Goal: Task Accomplishment & Management: Use online tool/utility

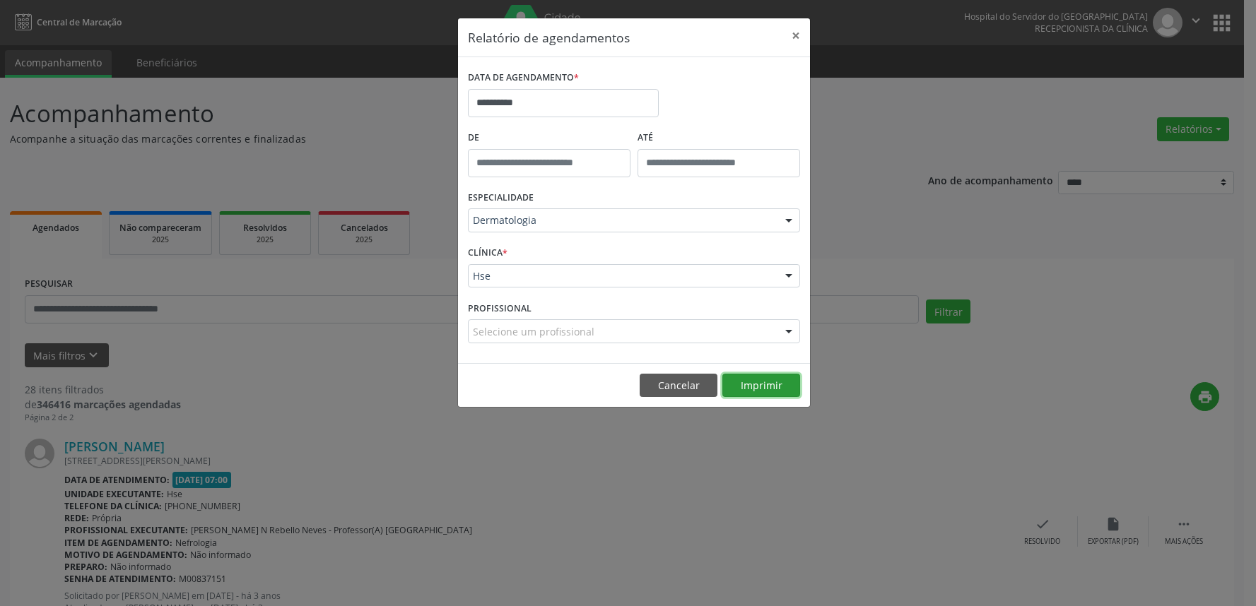
scroll to position [78, 0]
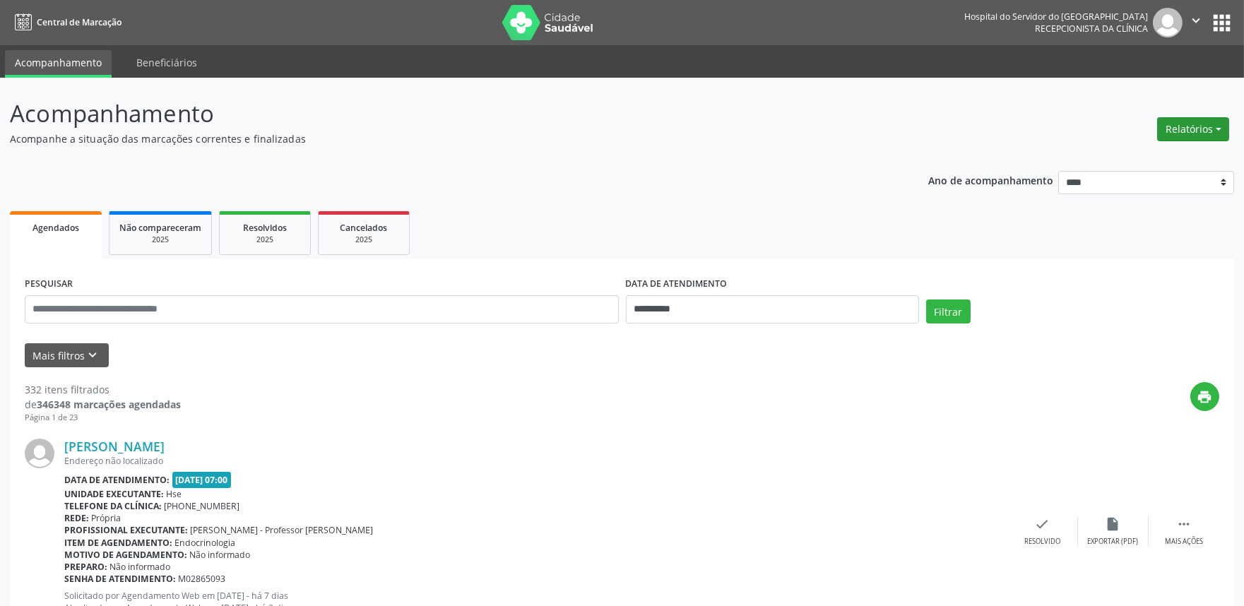
click at [1164, 122] on button "Relatórios" at bounding box center [1193, 129] width 72 height 24
click at [1138, 155] on link "Agendamentos" at bounding box center [1154, 159] width 152 height 20
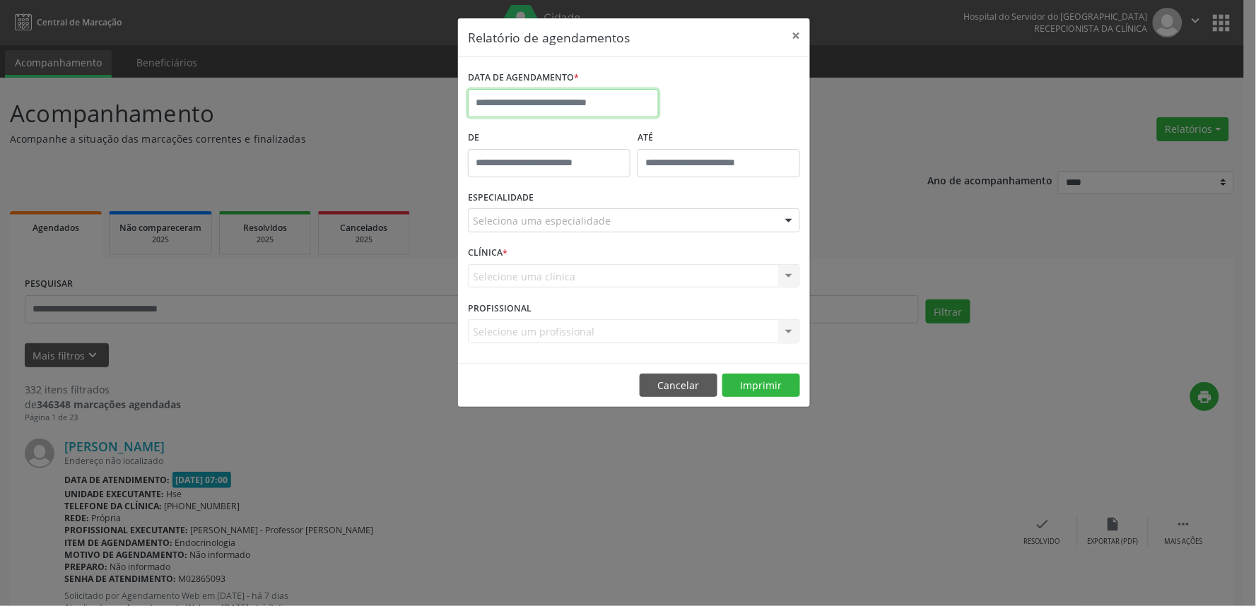
click at [552, 101] on input "text" at bounding box center [563, 103] width 191 height 28
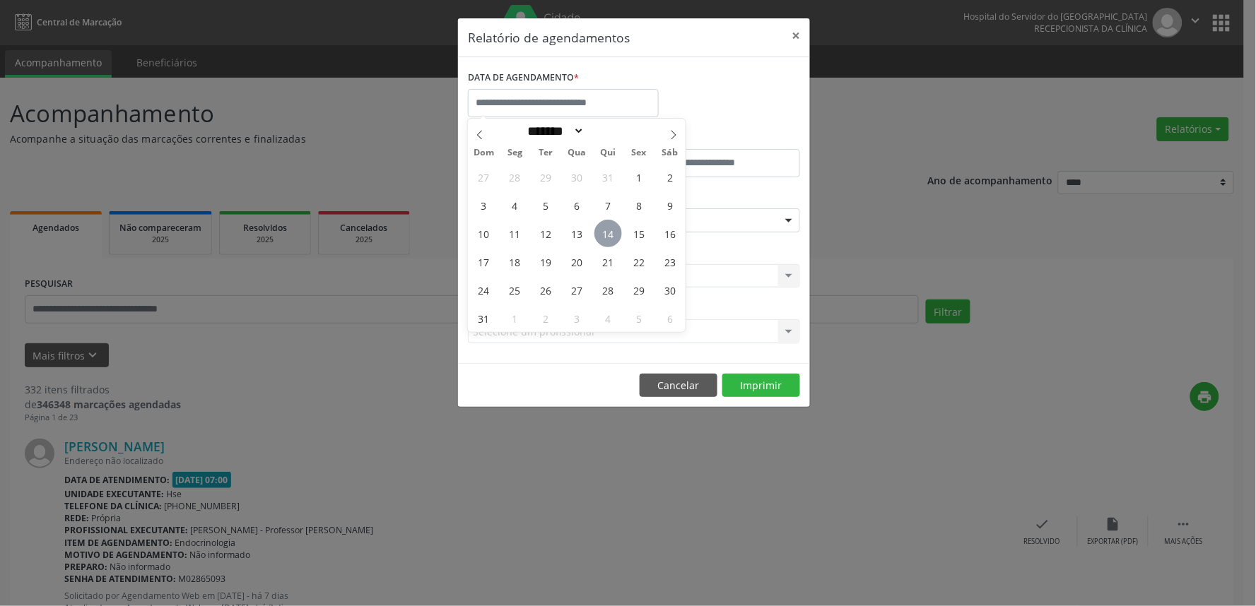
click at [605, 233] on span "14" at bounding box center [608, 234] width 28 height 28
type input "**********"
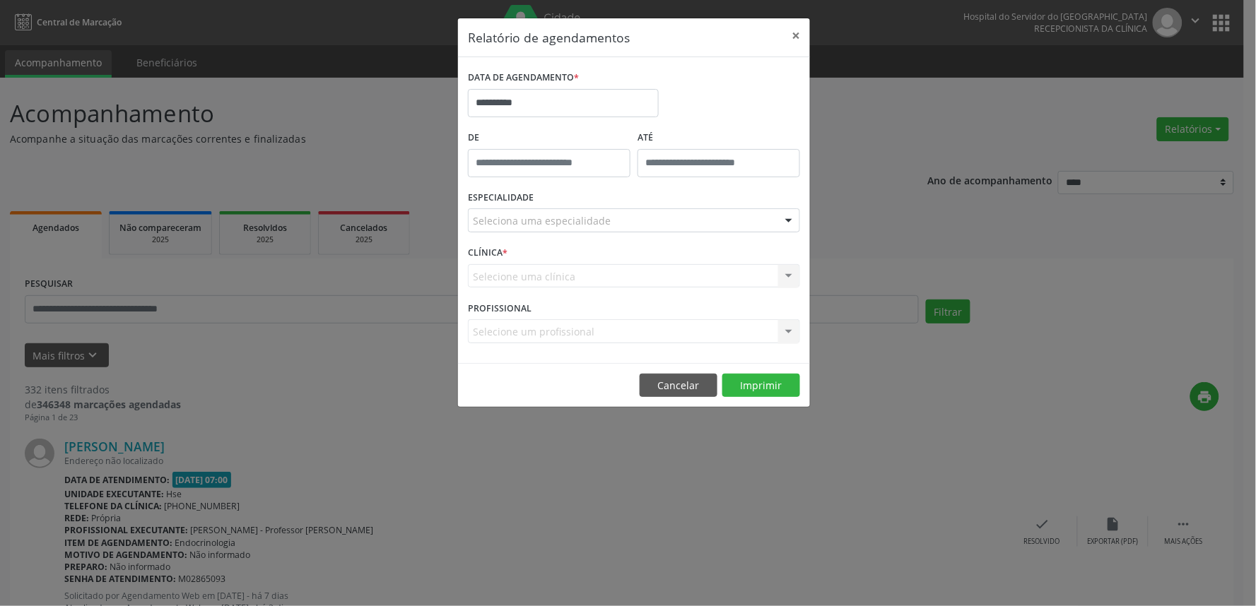
click at [608, 221] on div "Seleciona uma especialidade" at bounding box center [634, 220] width 332 height 24
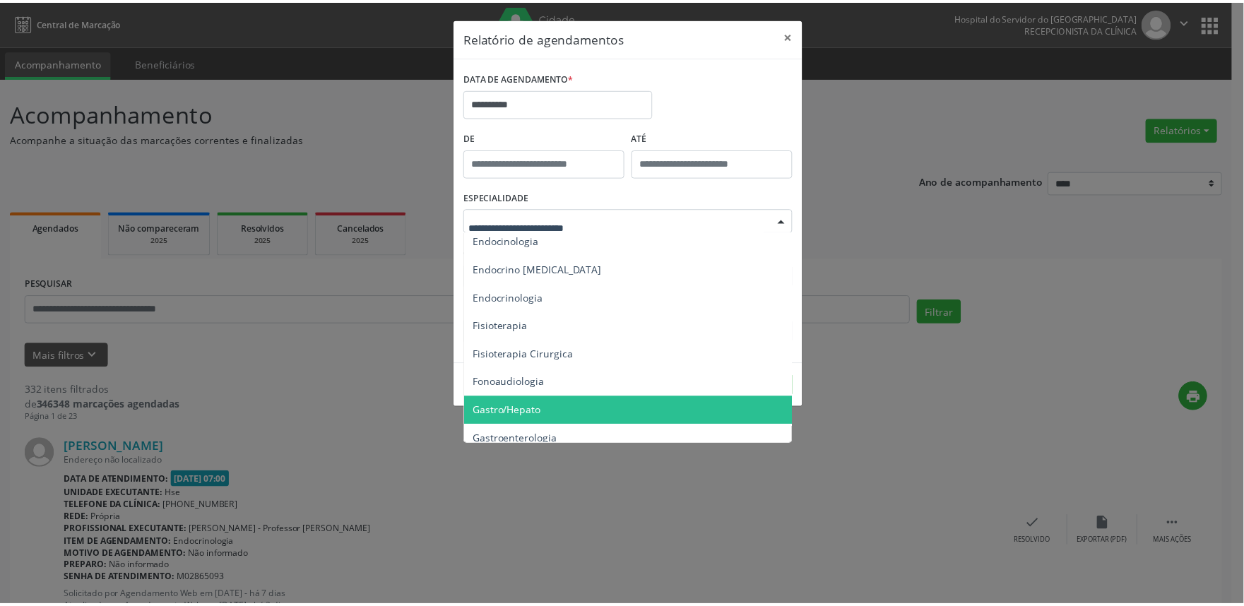
scroll to position [627, 0]
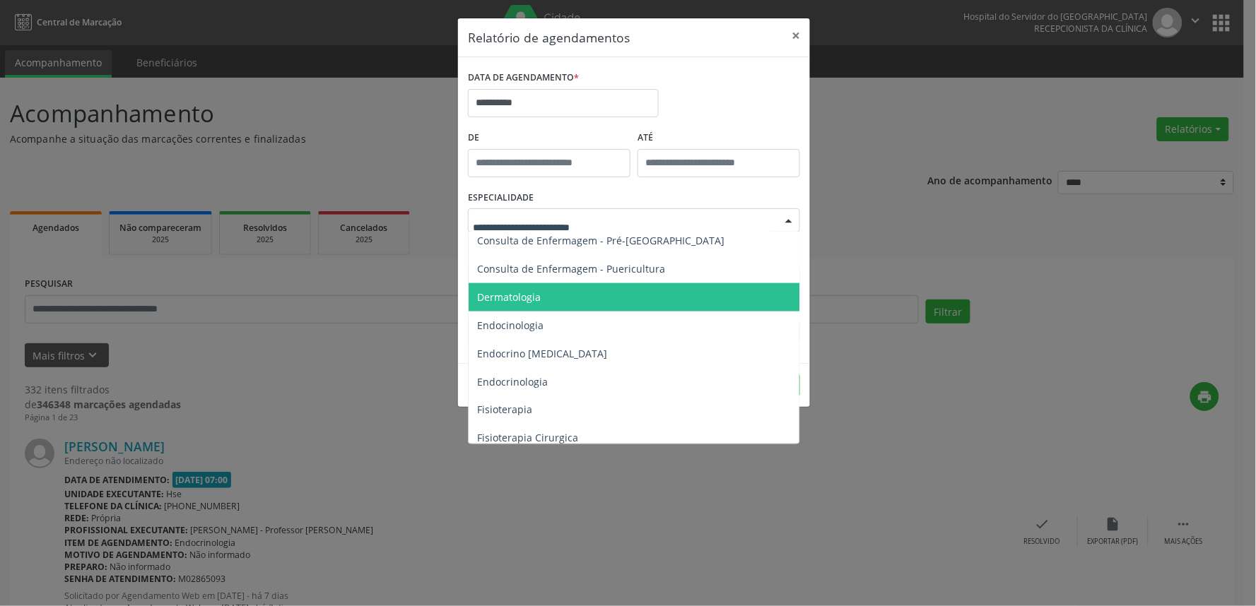
click at [539, 302] on span "Dermatologia" at bounding box center [634, 297] width 333 height 28
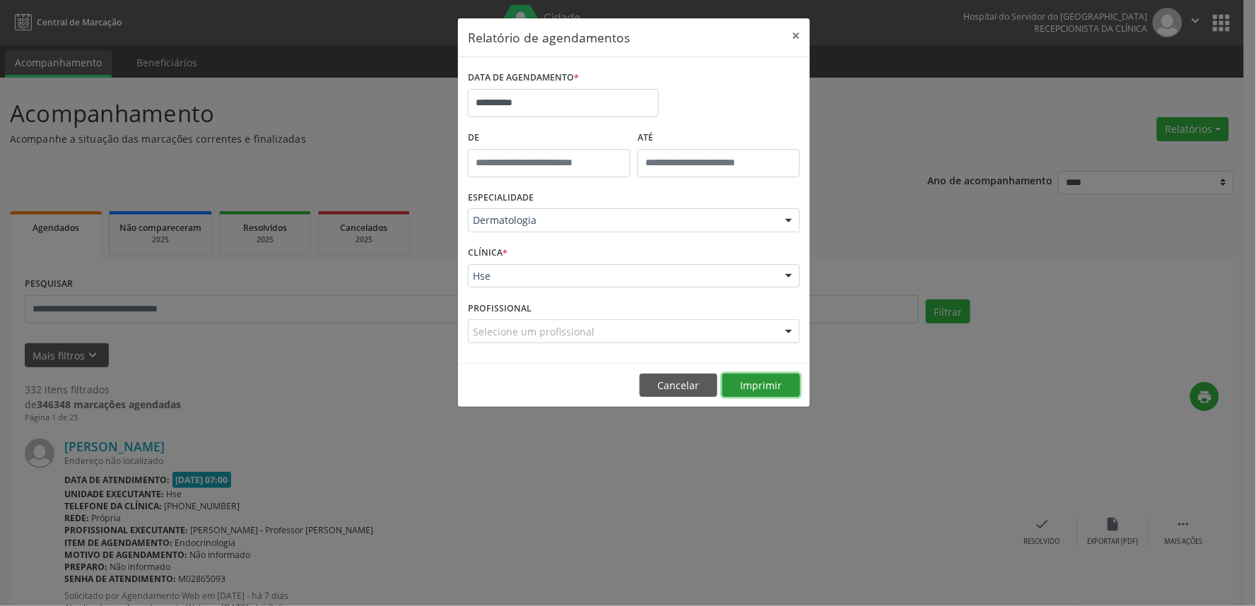
click at [770, 391] on button "Imprimir" at bounding box center [761, 386] width 78 height 24
click at [934, 148] on div "**********" at bounding box center [628, 303] width 1256 height 606
click at [797, 34] on button "×" at bounding box center [795, 35] width 28 height 35
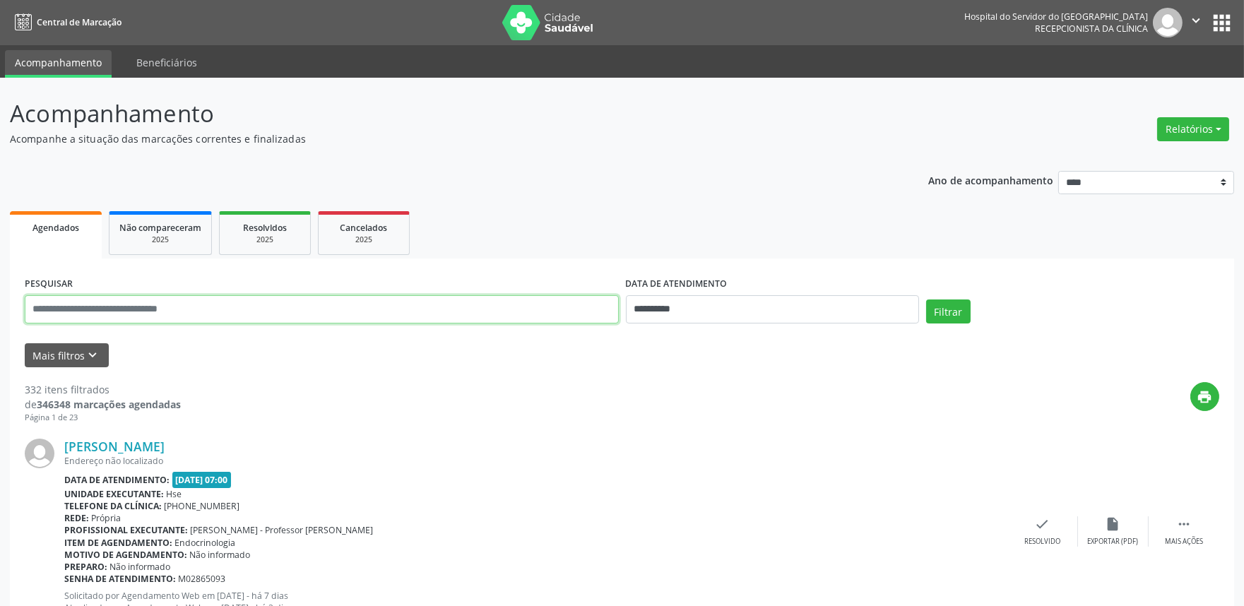
click at [278, 313] on input "text" at bounding box center [322, 309] width 594 height 28
type input "*"
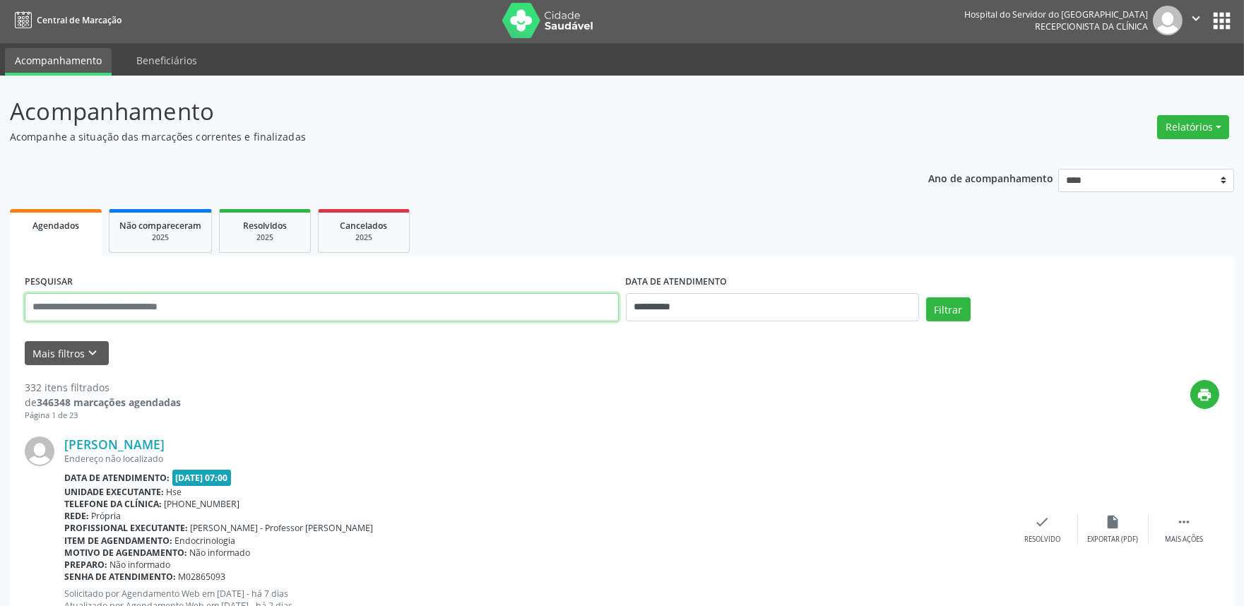
scroll to position [0, 0]
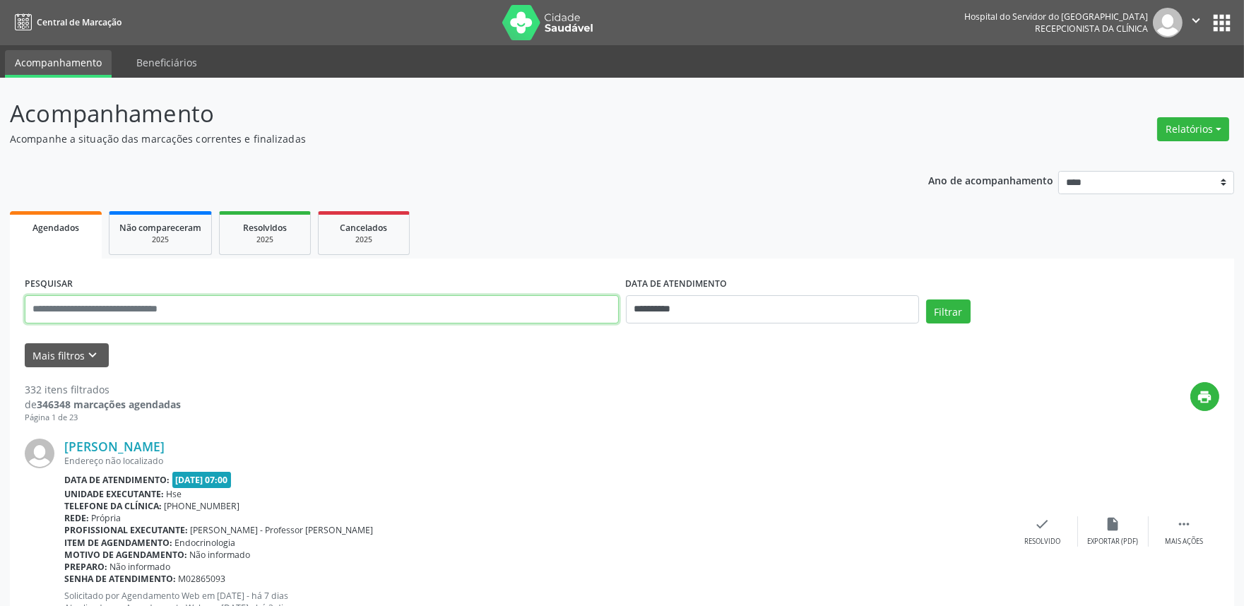
click at [271, 312] on input "text" at bounding box center [322, 309] width 594 height 28
type input "*"
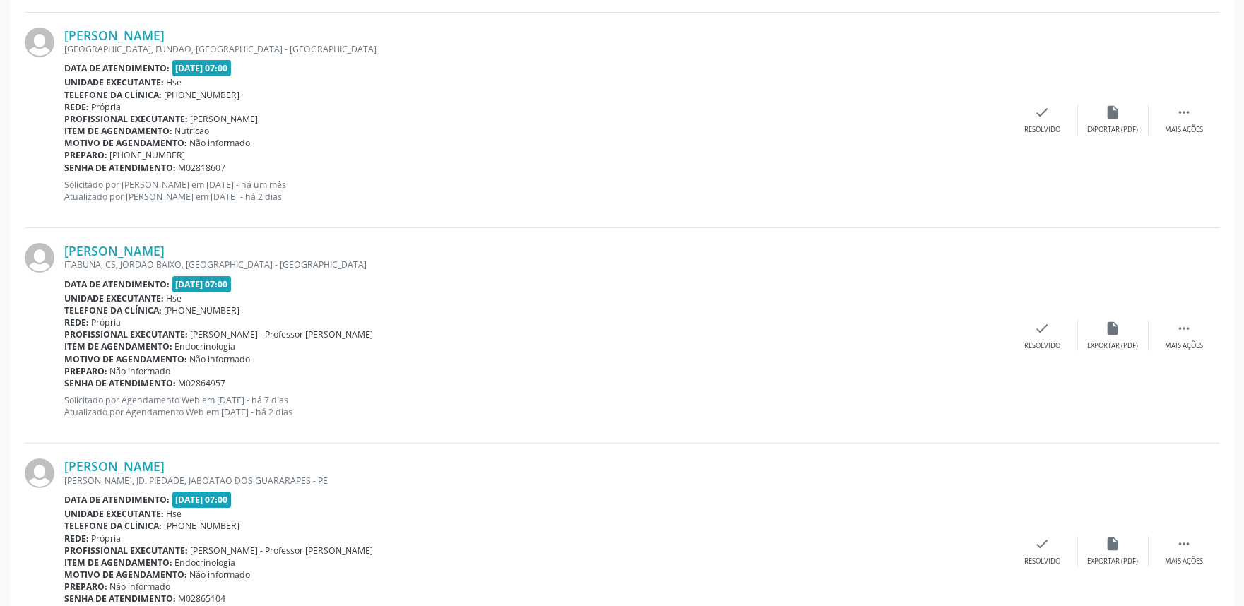
scroll to position [157, 0]
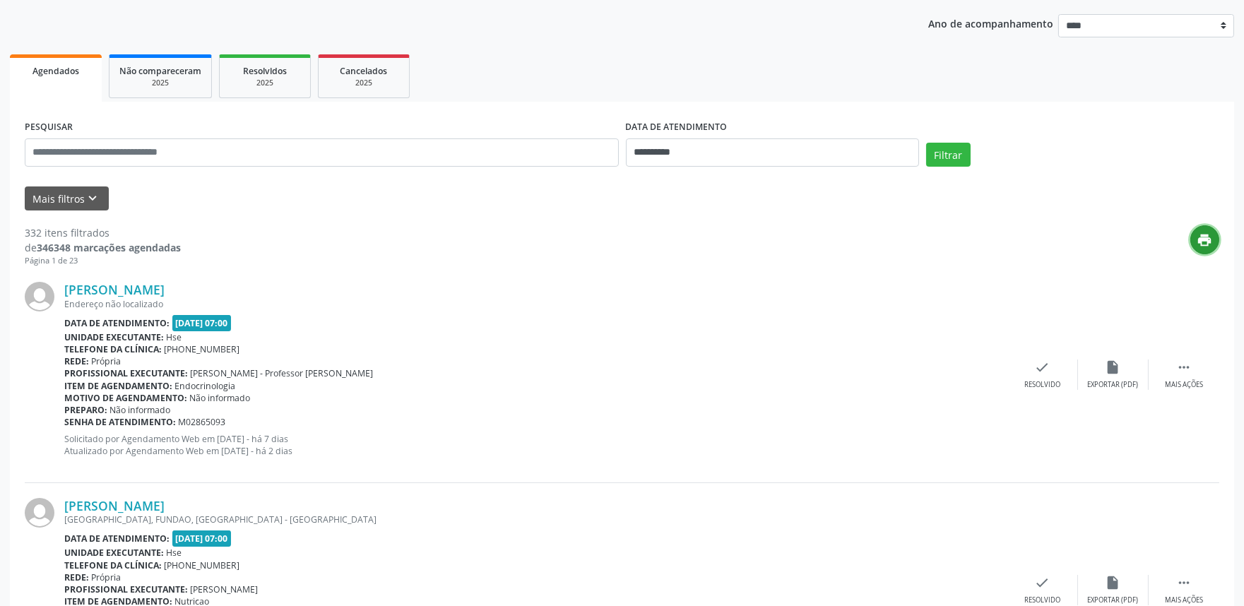
click at [1206, 240] on icon "print" at bounding box center [1206, 240] width 16 height 16
click at [262, 152] on input "text" at bounding box center [322, 152] width 594 height 28
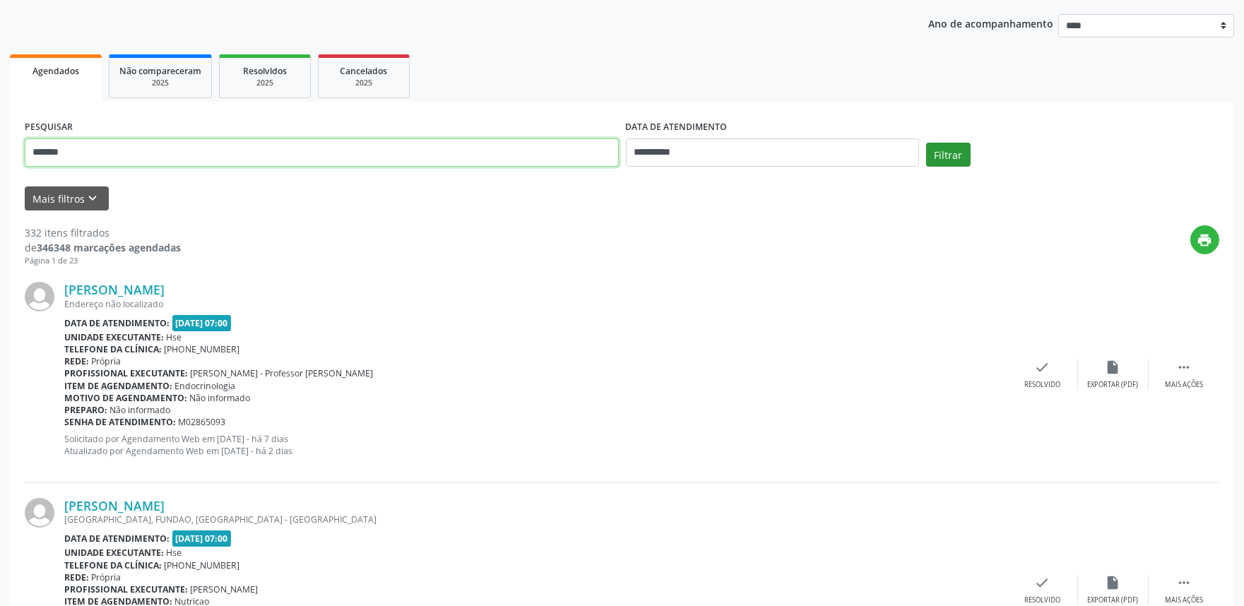
type input "*******"
click at [937, 160] on button "Filtrar" at bounding box center [948, 155] width 45 height 24
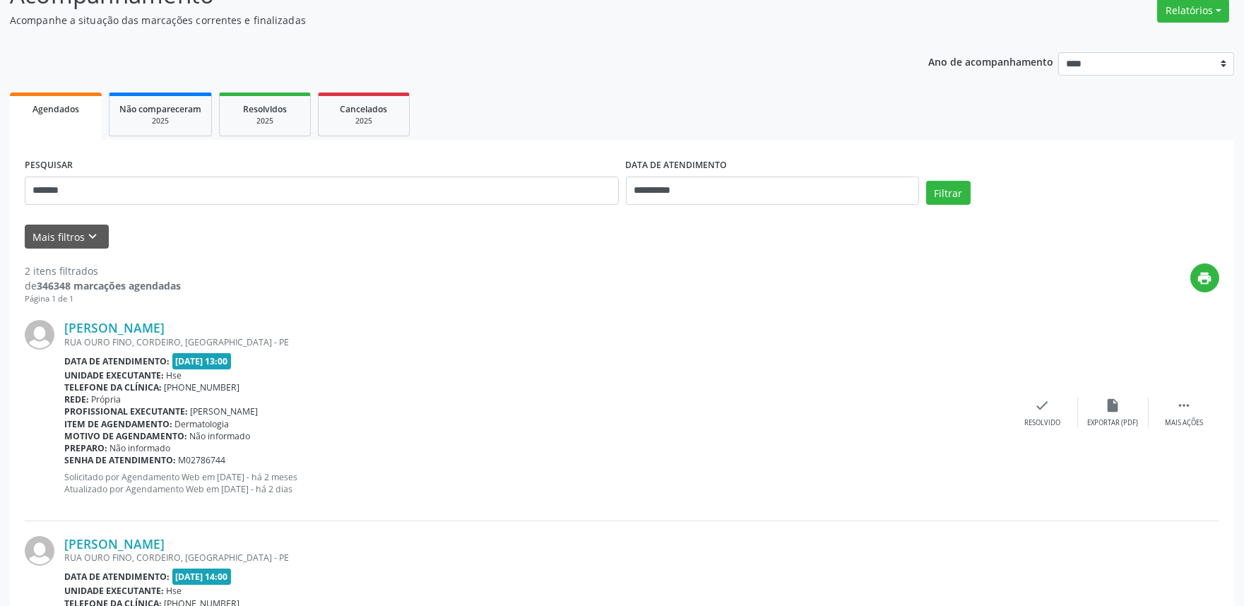
scroll to position [272, 0]
